Goal: Task Accomplishment & Management: Use online tool/utility

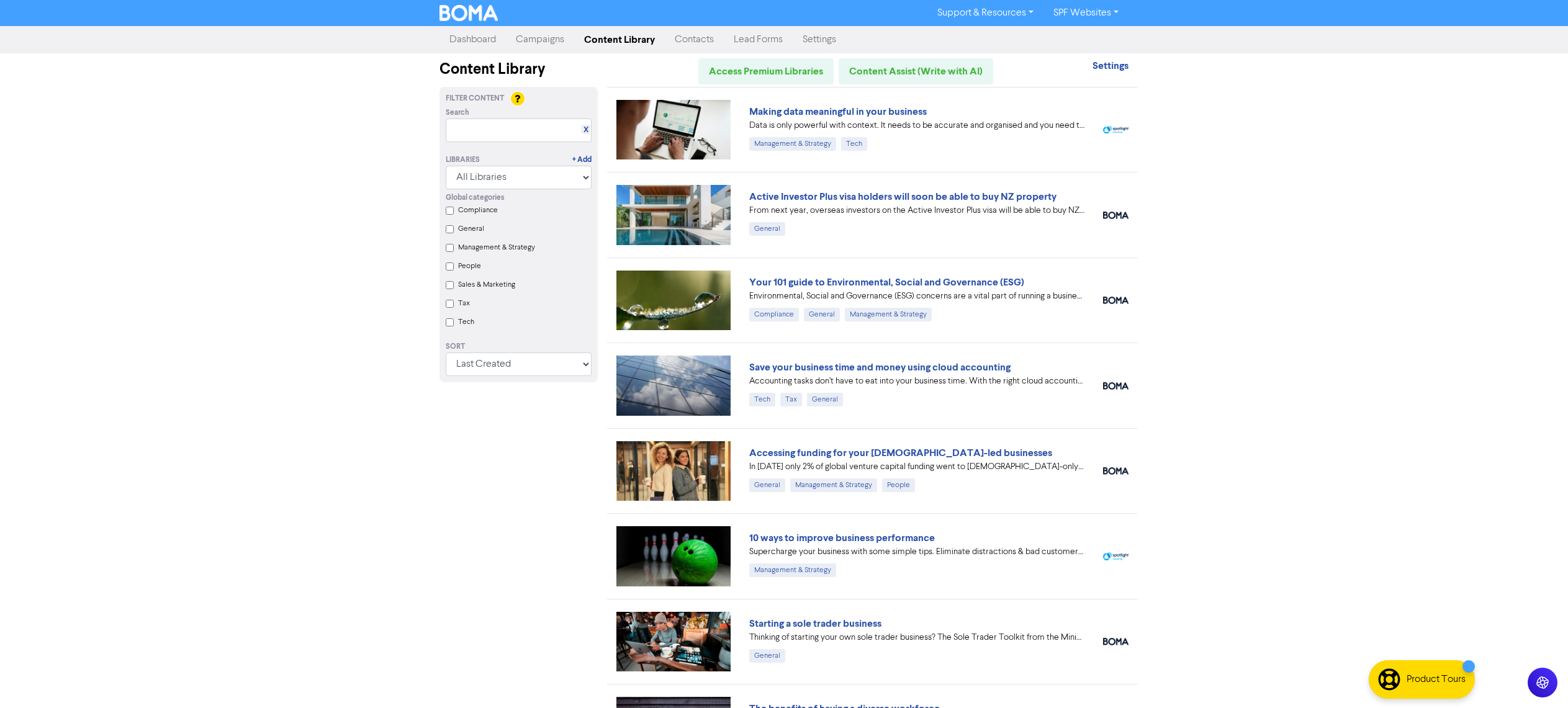
click at [526, 38] on link "Campaigns" at bounding box center [540, 40] width 68 height 25
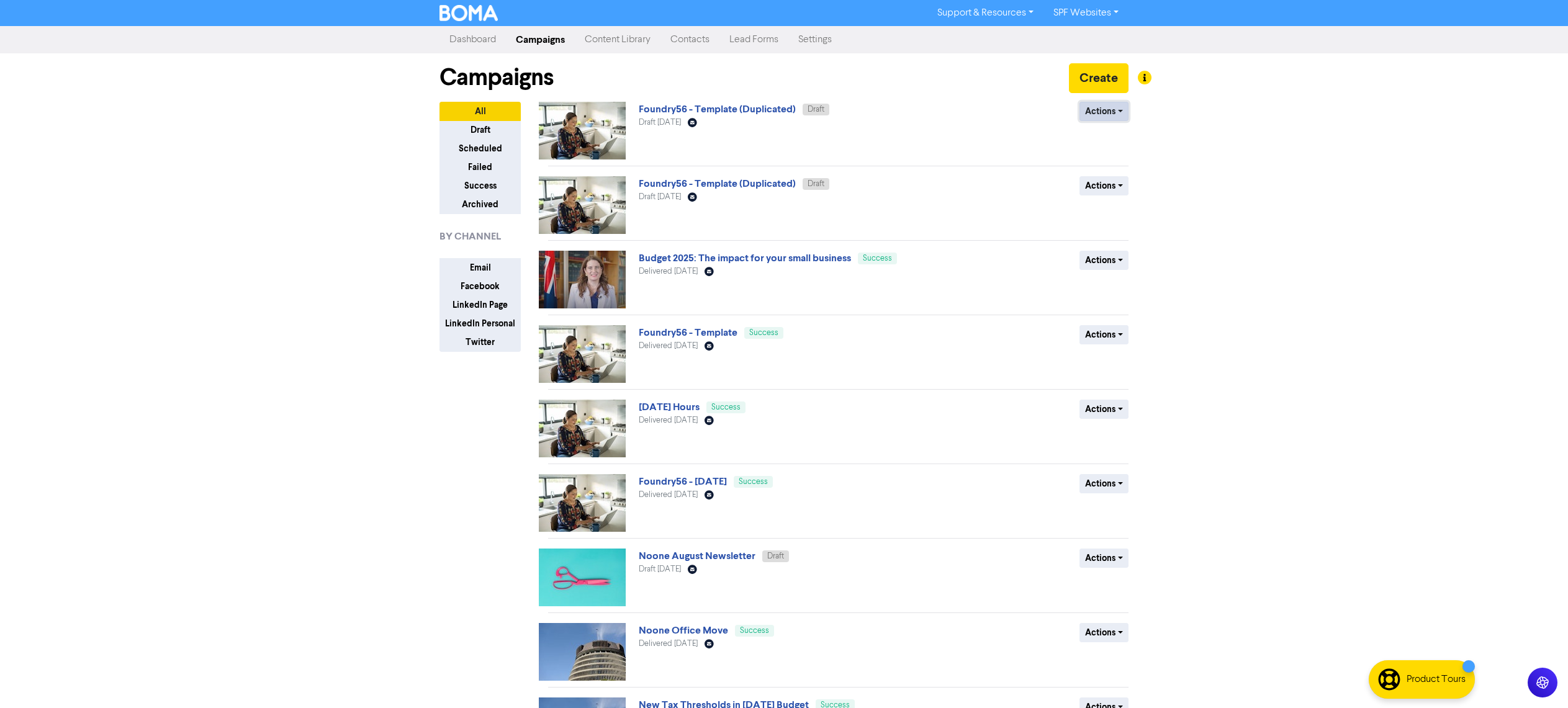
click at [1099, 110] on button "Actions" at bounding box center [1104, 111] width 49 height 19
click at [1292, 117] on div "Support & Resources Video Tutorials FAQ & Guides Marketing Education SPF Websit…" at bounding box center [784, 354] width 1568 height 708
click at [1104, 336] on button "Actions" at bounding box center [1104, 335] width 49 height 19
click at [1112, 364] on button "Duplicate" at bounding box center [1129, 360] width 98 height 20
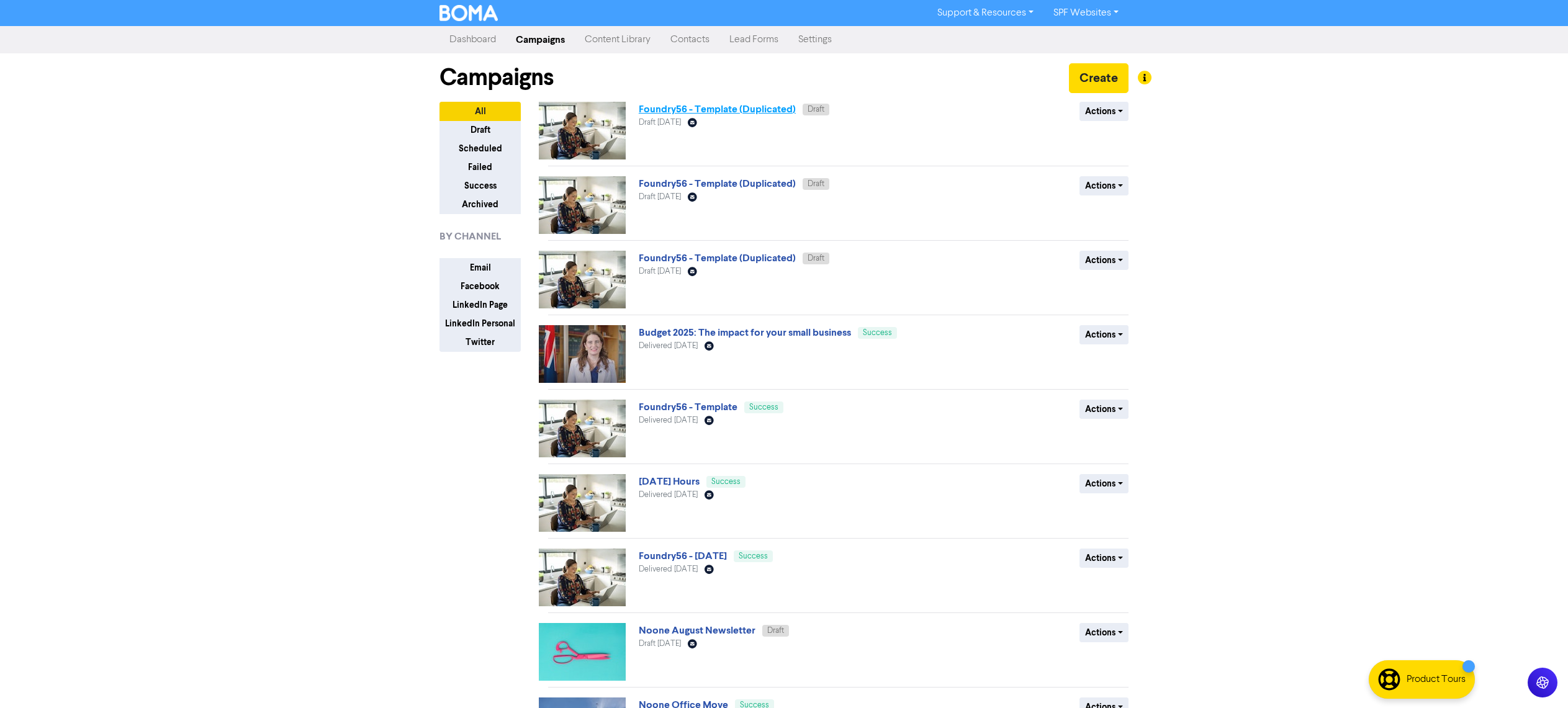
click at [744, 111] on link "Foundry56 - Template (Duplicated)" at bounding box center [717, 109] width 157 height 12
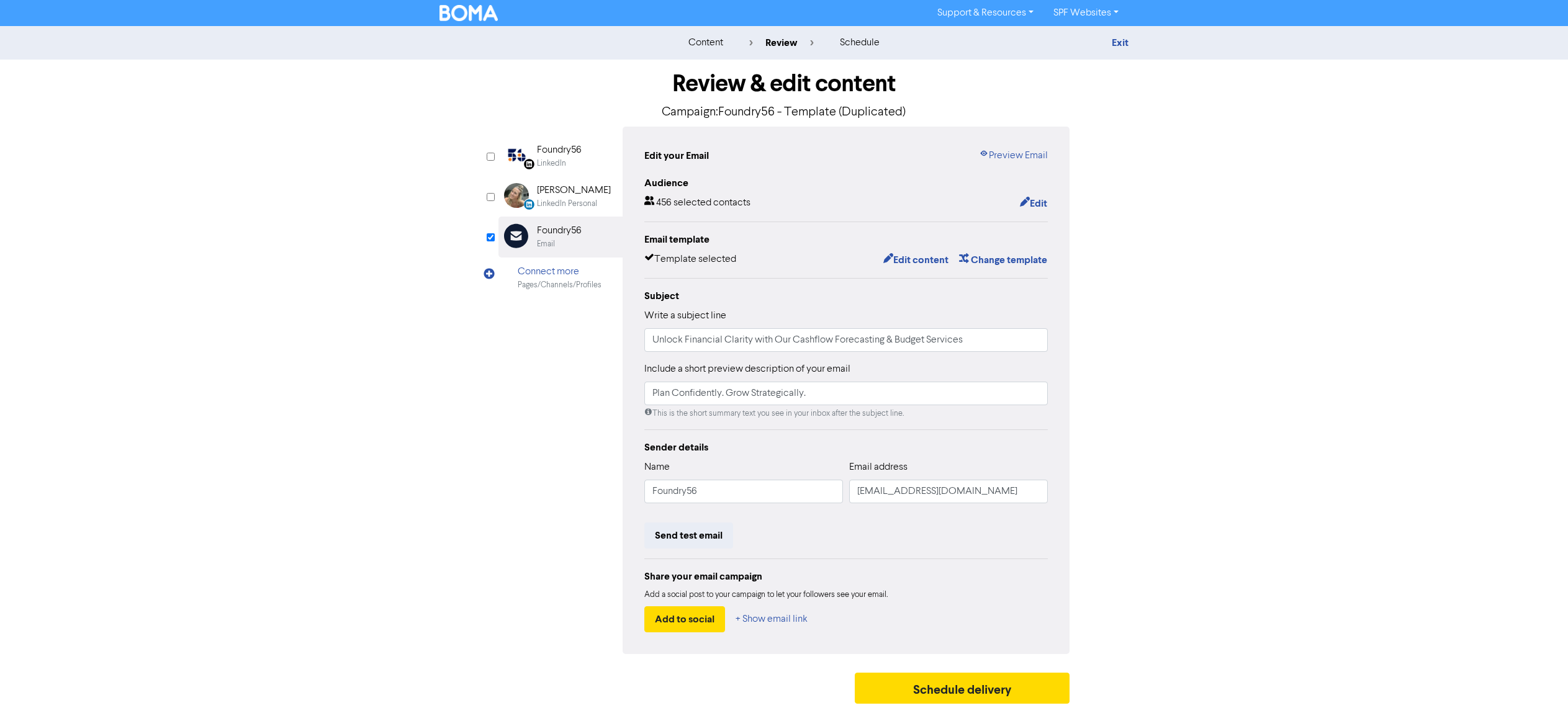
scroll to position [2, 0]
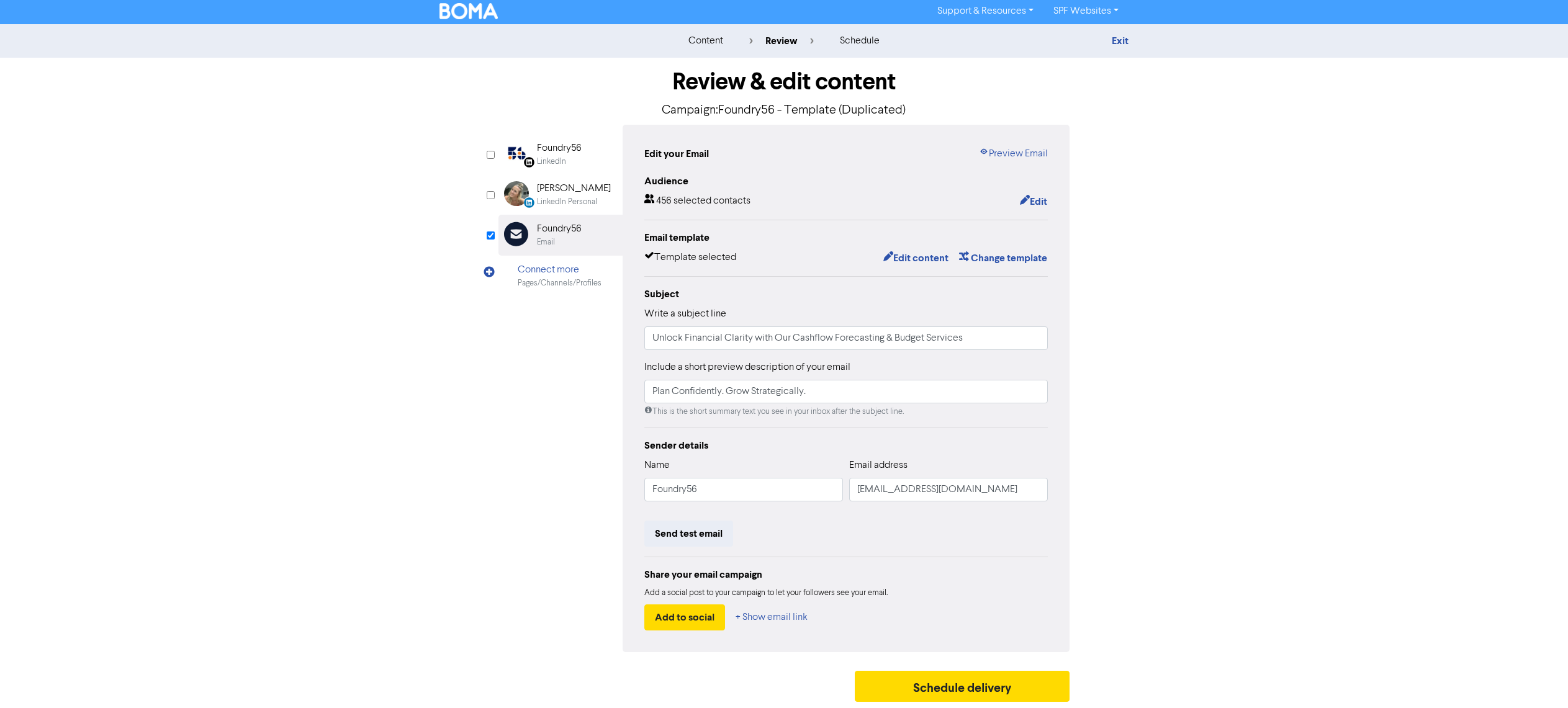
click at [786, 77] on h1 "Review & edit content" at bounding box center [784, 82] width 571 height 29
click at [1118, 40] on link "Exit" at bounding box center [1120, 41] width 17 height 12
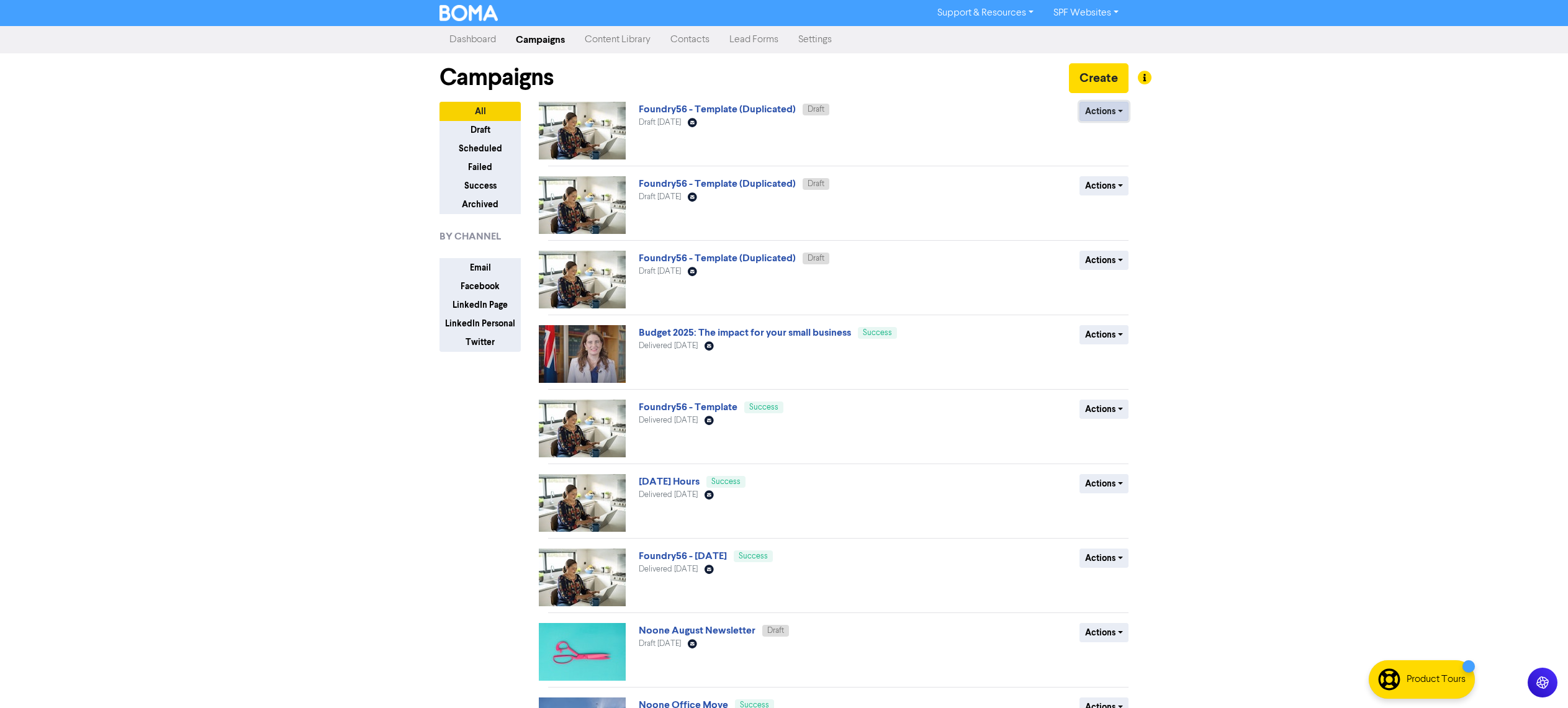
click at [1112, 105] on button "Actions" at bounding box center [1104, 111] width 49 height 19
click at [1133, 173] on button "Rename" at bounding box center [1129, 177] width 98 height 20
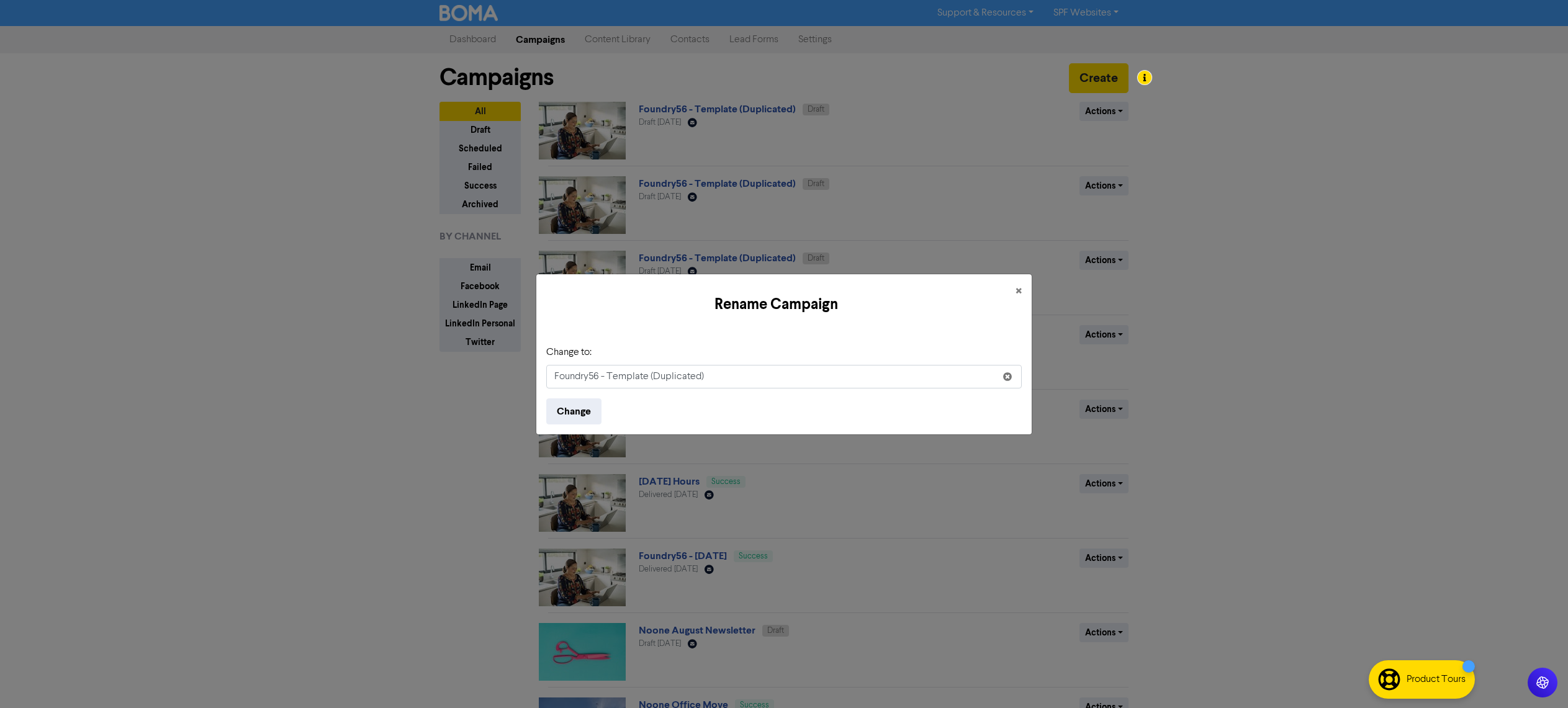
drag, startPoint x: 716, startPoint y: 376, endPoint x: 608, endPoint y: 378, distance: 108.0
click at [608, 378] on input "Foundry56 - Template (Duplicated)" at bounding box center [784, 376] width 475 height 24
type input "Foundry56 - [DATE]"
click at [578, 413] on button "Change" at bounding box center [574, 411] width 55 height 26
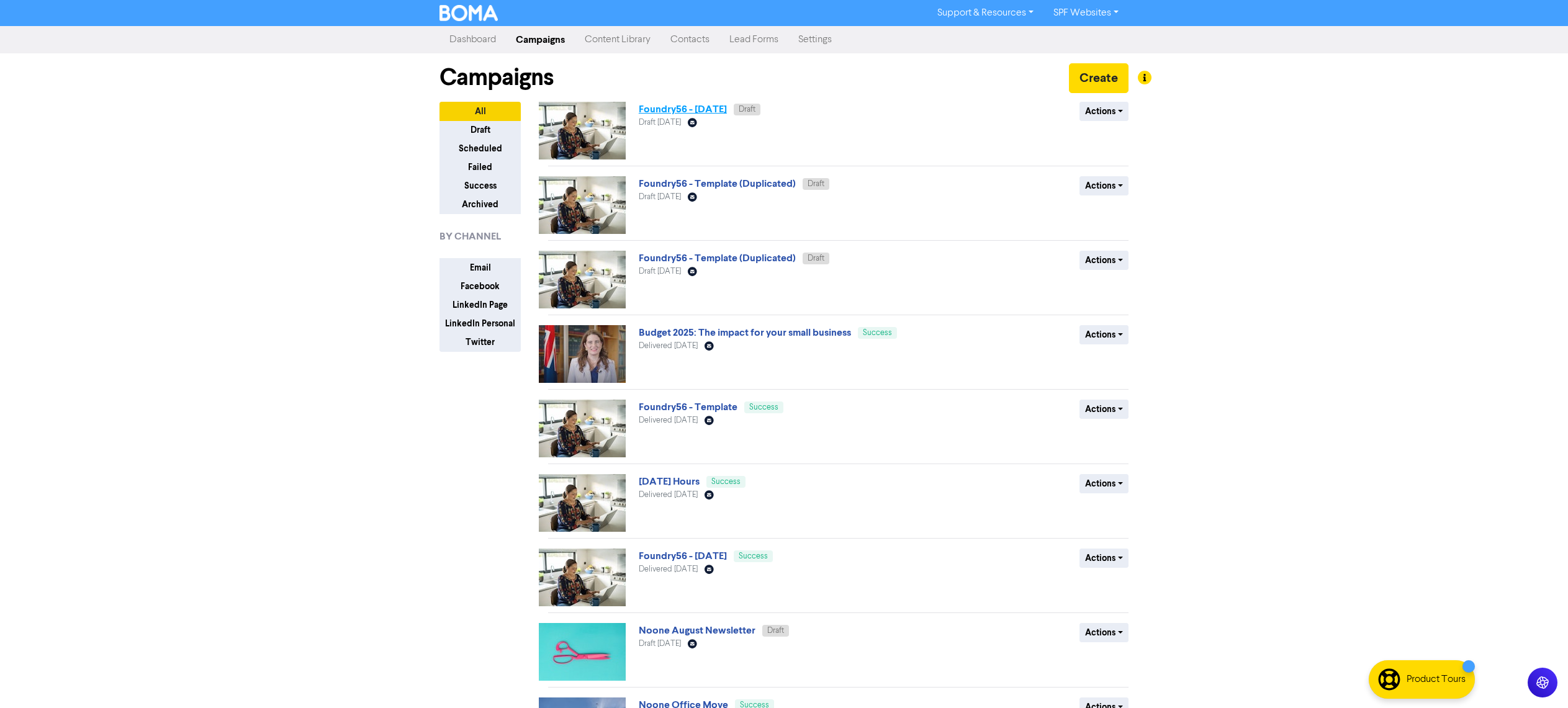
click at [710, 109] on link "Foundry56 - [DATE]" at bounding box center [682, 109] width 88 height 12
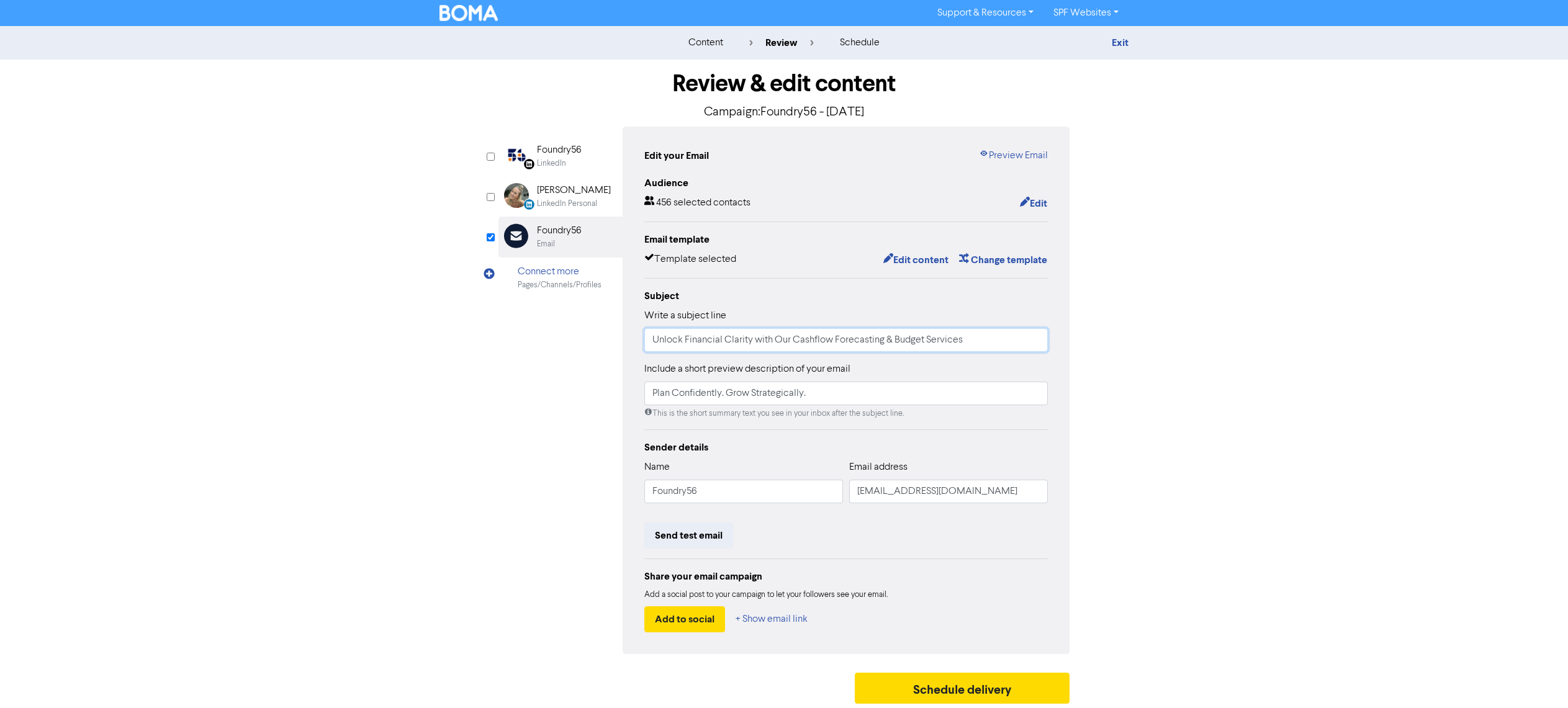
drag, startPoint x: 991, startPoint y: 341, endPoint x: 549, endPoint y: 345, distance: 442.0
click at [549, 345] on div "LinkedIn Page Created with Sketch. Foundry56 LinkedIn LinkedIn Personal Created…" at bounding box center [784, 390] width 571 height 527
click at [1232, 250] on div "content review schedule Exit Review & edit content Campaign: Foundry56 - [DATE]…" at bounding box center [784, 367] width 1568 height 683
click at [899, 255] on button "Edit content" at bounding box center [915, 260] width 66 height 16
